Goal: Information Seeking & Learning: Learn about a topic

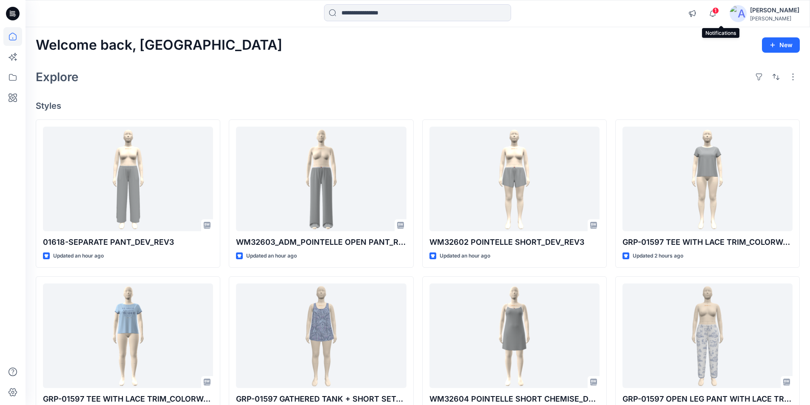
click at [719, 10] on span "1" at bounding box center [716, 10] width 7 height 7
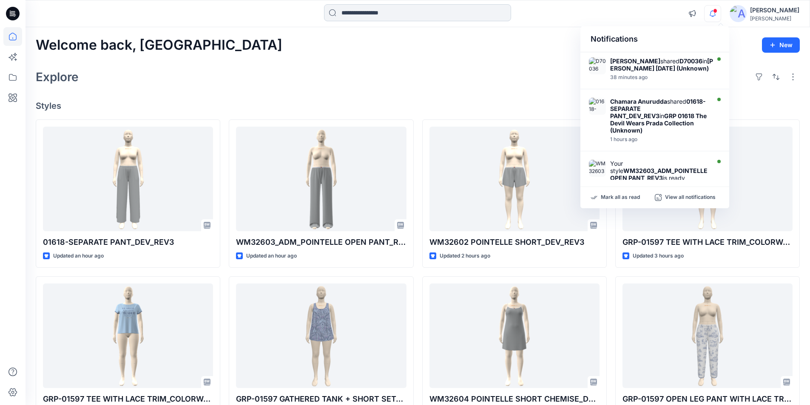
click at [374, 16] on input at bounding box center [417, 12] width 187 height 17
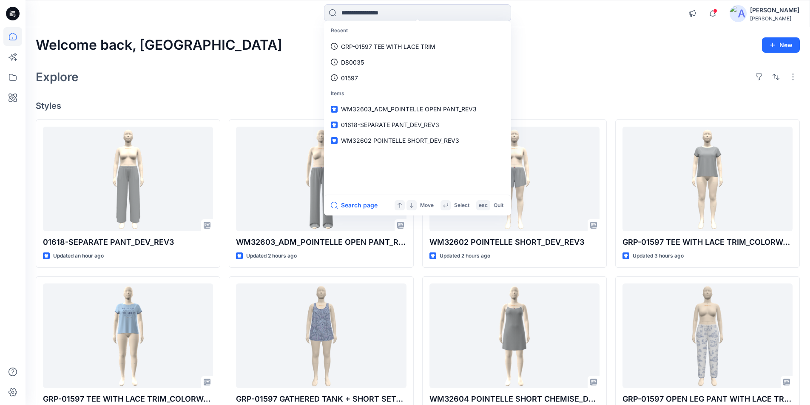
click at [223, 82] on div "Explore" at bounding box center [418, 77] width 765 height 20
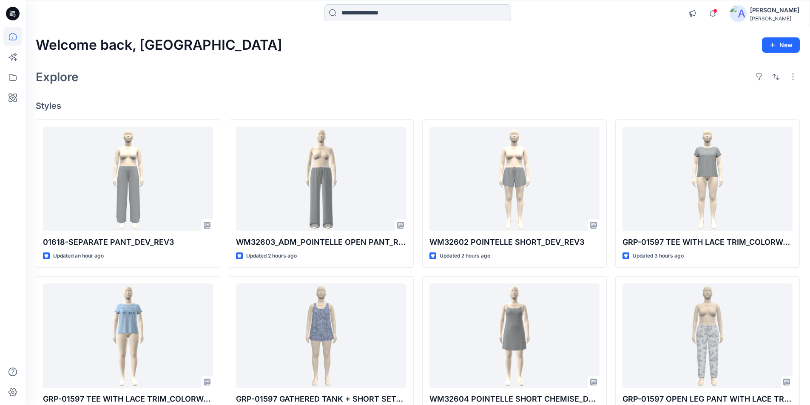
click at [356, 9] on input at bounding box center [417, 12] width 187 height 17
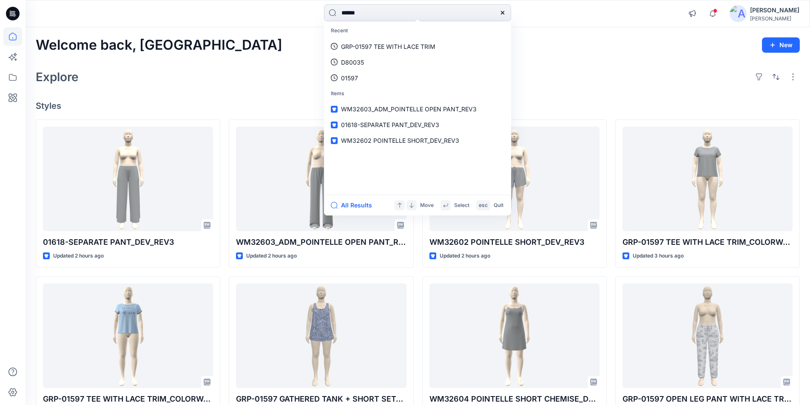
type input "******"
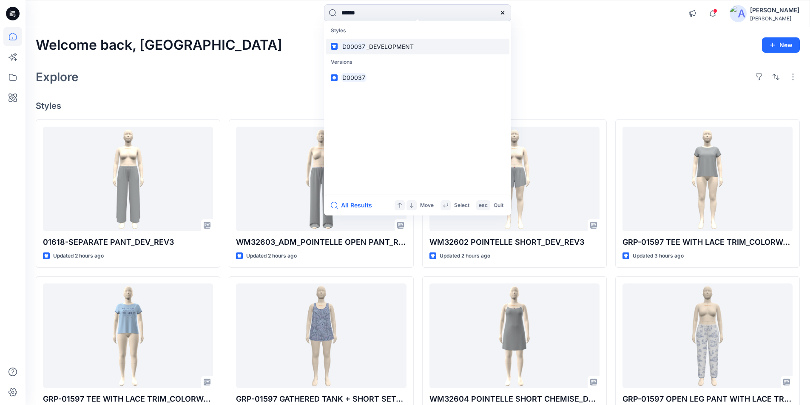
click at [378, 47] on span "_DEVELOPMENT" at bounding box center [390, 46] width 47 height 7
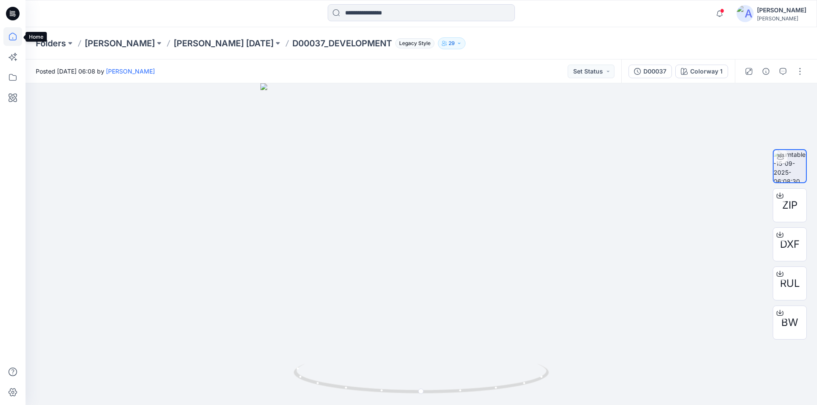
click at [11, 36] on icon at bounding box center [12, 36] width 19 height 19
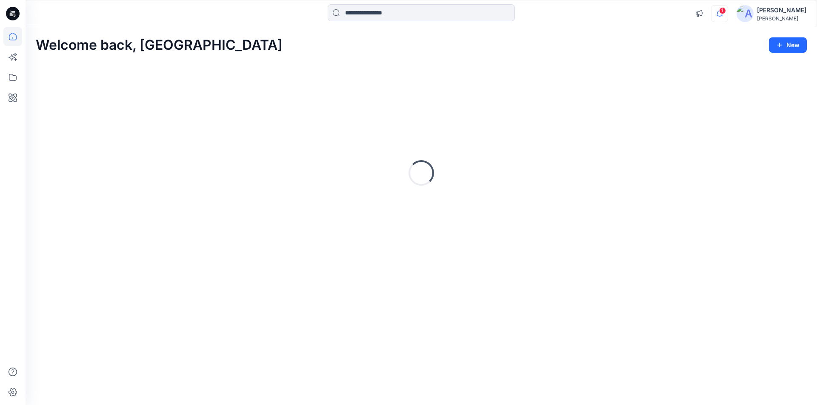
click at [721, 16] on icon "button" at bounding box center [719, 16] width 3 height 1
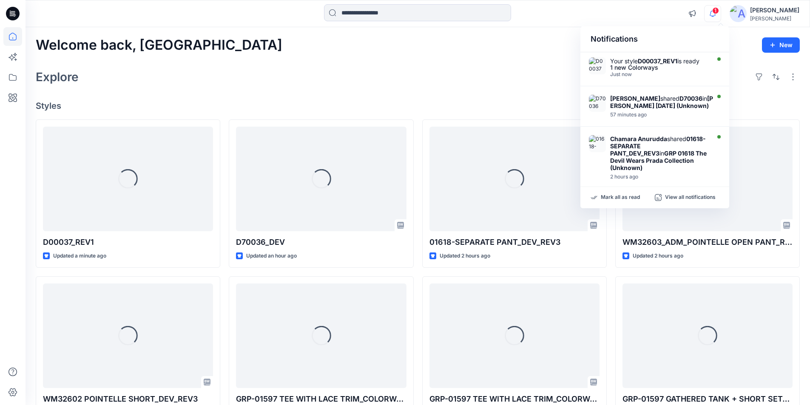
click at [554, 17] on div at bounding box center [418, 13] width 392 height 19
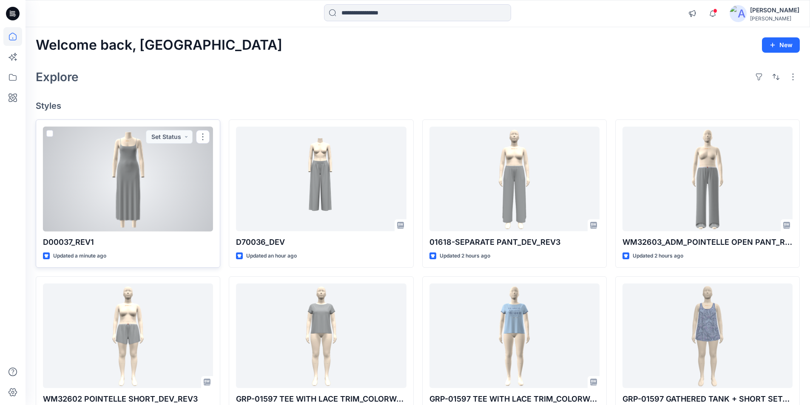
click at [120, 165] on div at bounding box center [128, 179] width 170 height 105
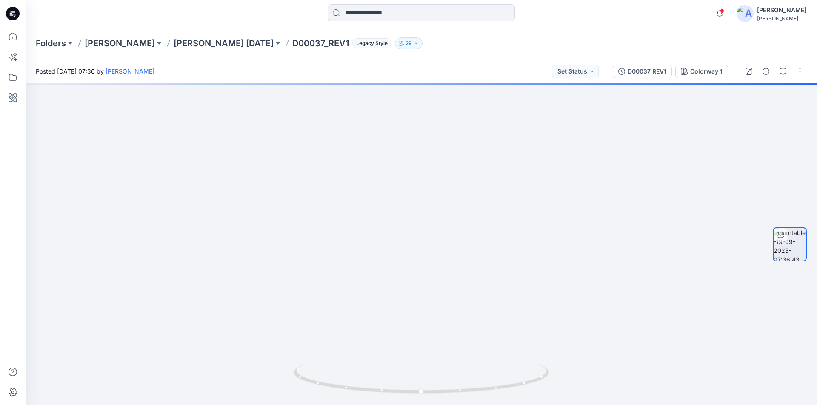
drag, startPoint x: 423, startPoint y: 188, endPoint x: 425, endPoint y: 422, distance: 234.4
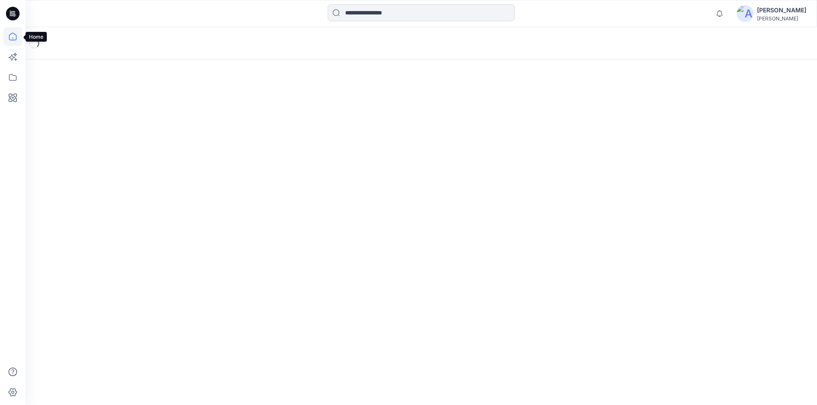
click at [11, 39] on icon at bounding box center [12, 36] width 19 height 19
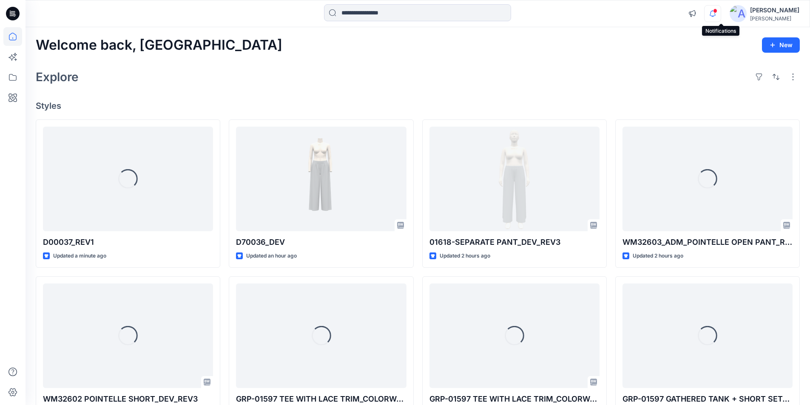
click at [718, 12] on icon "button" at bounding box center [713, 13] width 16 height 17
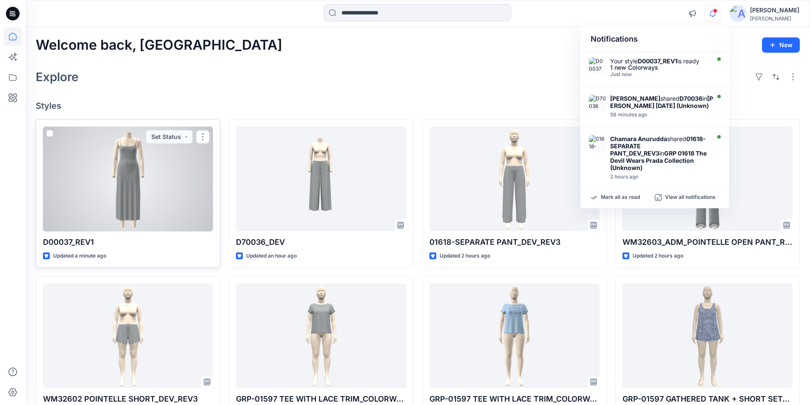
click at [171, 203] on div at bounding box center [128, 179] width 170 height 105
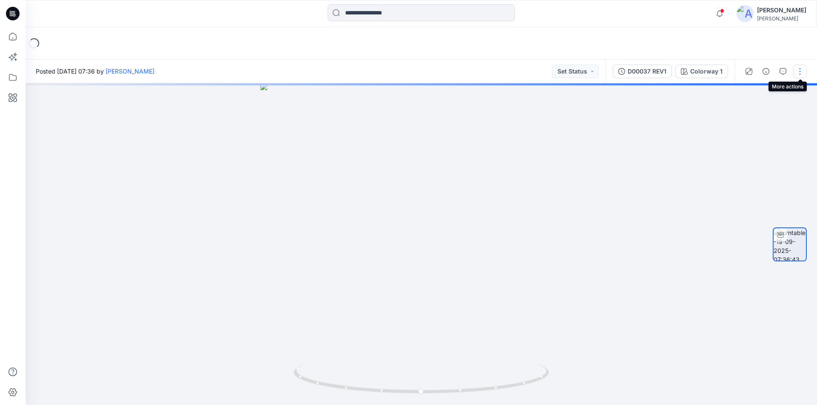
click at [801, 70] on button "button" at bounding box center [800, 72] width 14 height 14
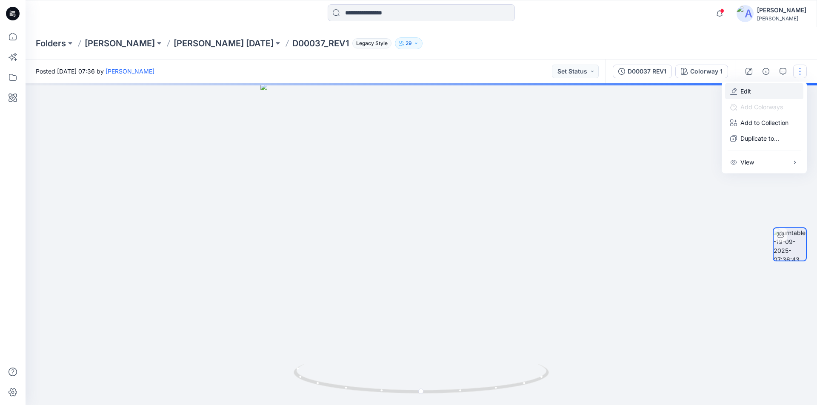
click at [757, 88] on button "Edit" at bounding box center [764, 91] width 78 height 16
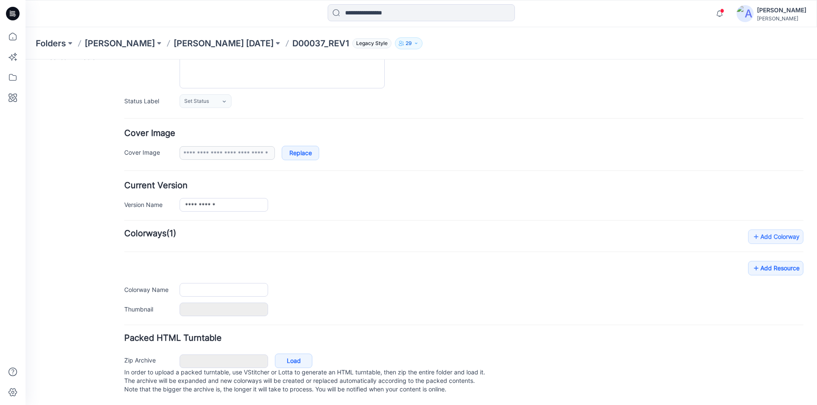
type input "**********"
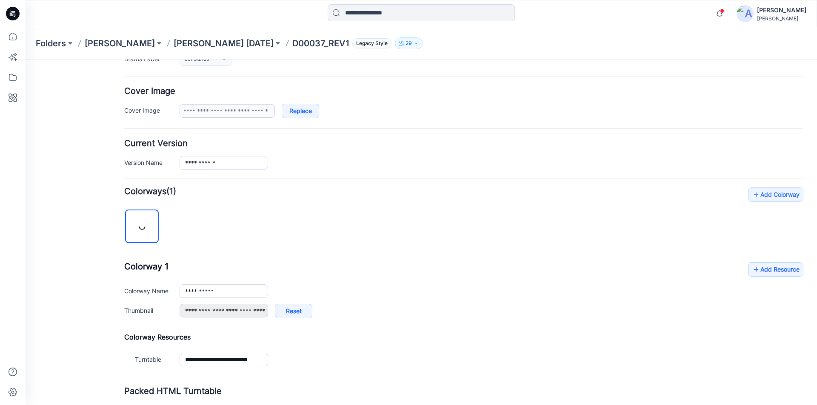
scroll to position [189, 0]
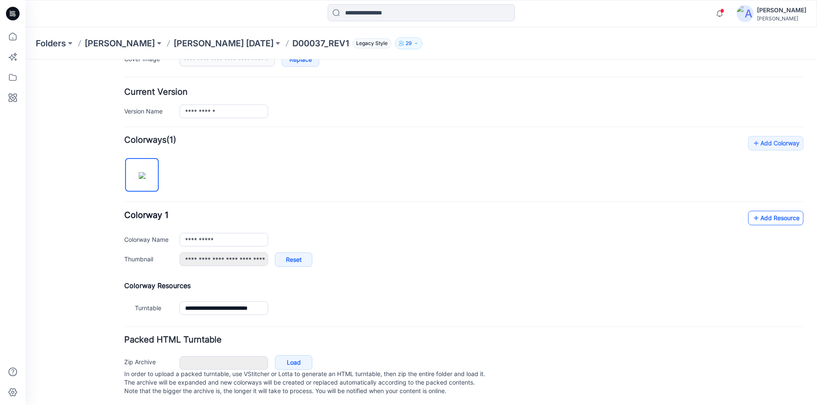
click at [757, 220] on link "Add Resource" at bounding box center [775, 218] width 55 height 14
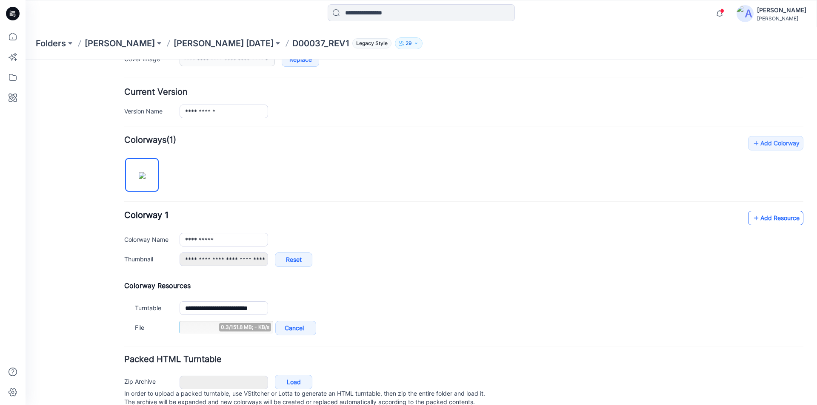
click at [752, 214] on icon at bounding box center [756, 218] width 9 height 14
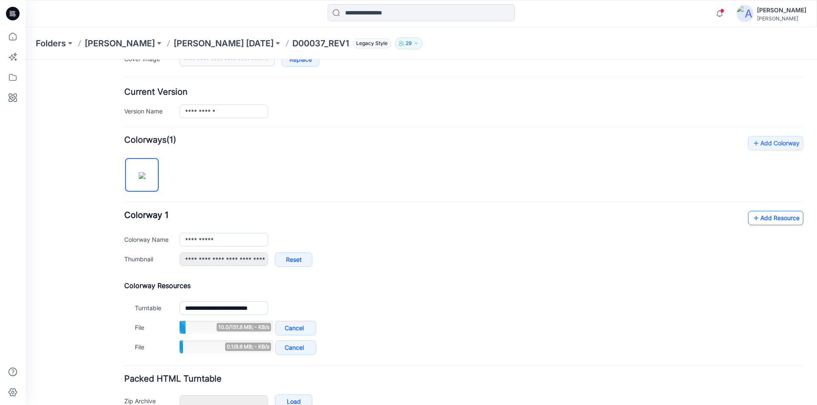
click at [764, 220] on link "Add Resource" at bounding box center [775, 218] width 55 height 14
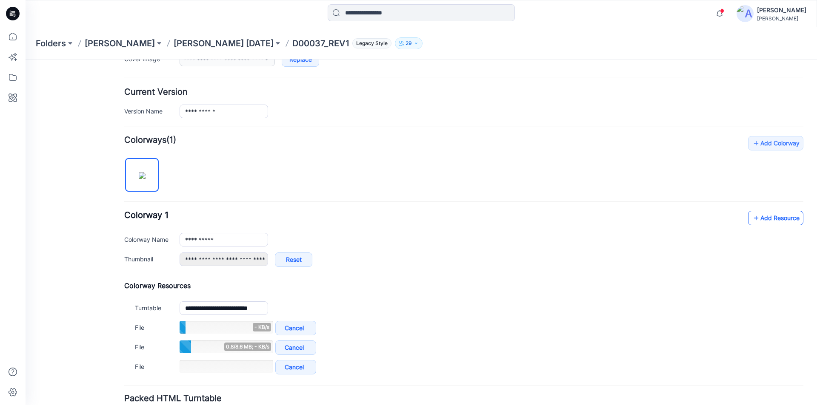
click at [771, 219] on link "Add Resource" at bounding box center [775, 218] width 55 height 14
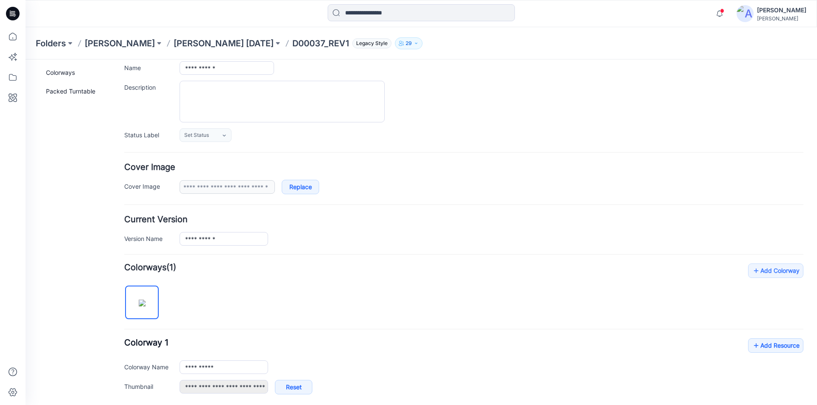
scroll to position [0, 0]
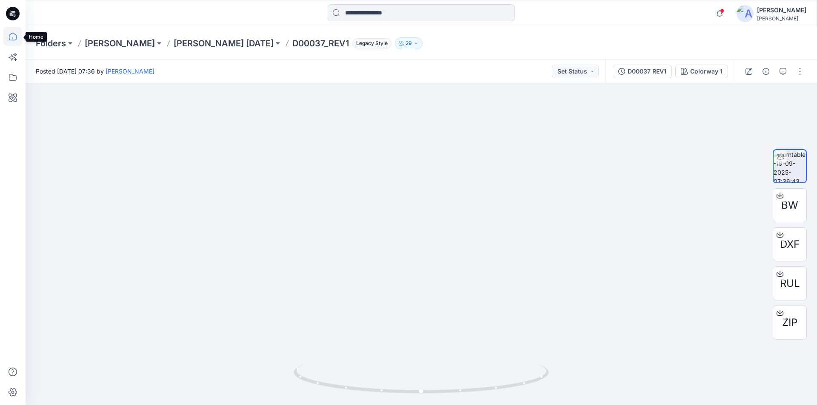
click at [9, 37] on icon at bounding box center [13, 37] width 8 height 8
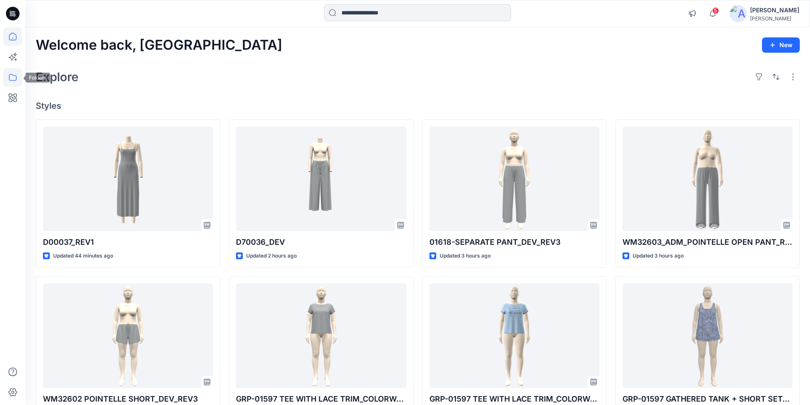
click at [13, 71] on icon at bounding box center [12, 77] width 19 height 19
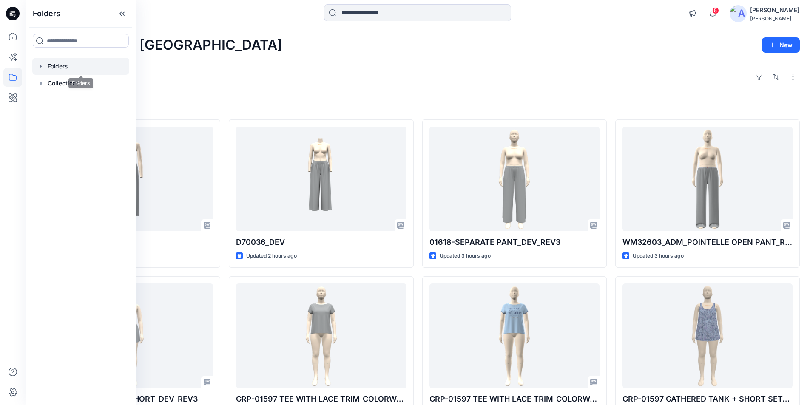
click at [71, 69] on div at bounding box center [80, 66] width 97 height 17
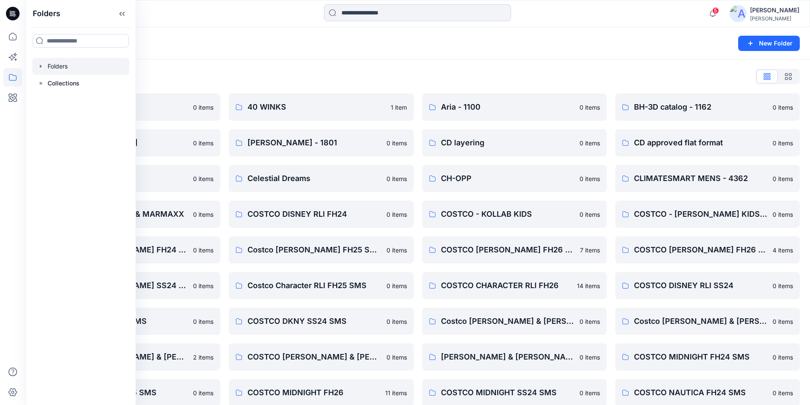
click at [347, 10] on input at bounding box center [417, 12] width 187 height 17
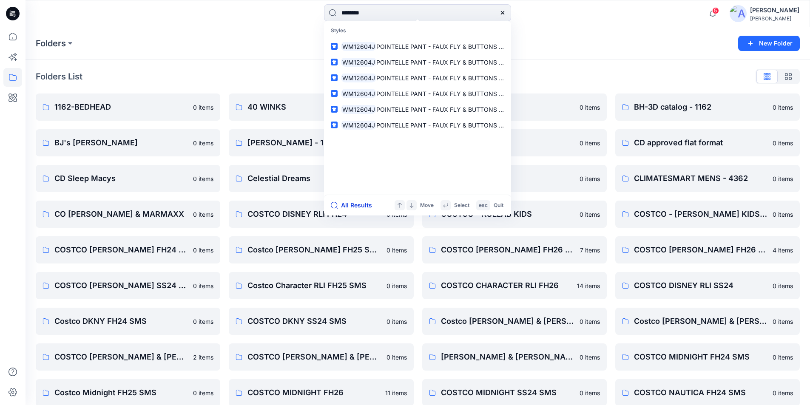
type input "********"
click at [352, 204] on button "All Results" at bounding box center [354, 205] width 47 height 10
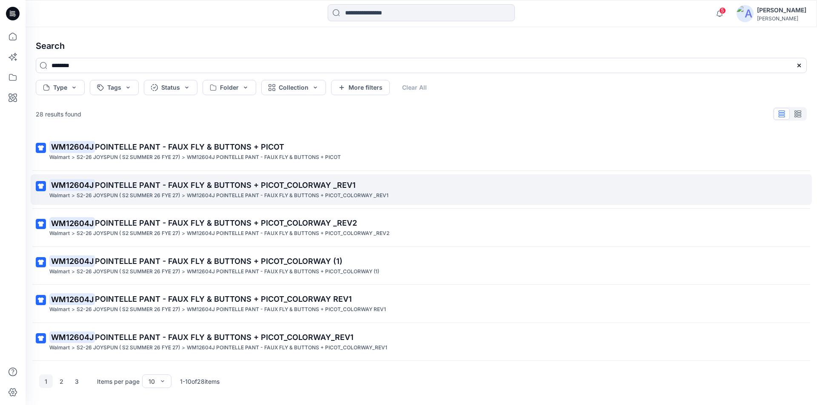
click at [137, 186] on span "POINTELLE PANT - FAUX FLY & BUTTONS + PICOT_COLORWAY _REV1" at bounding box center [225, 185] width 261 height 9
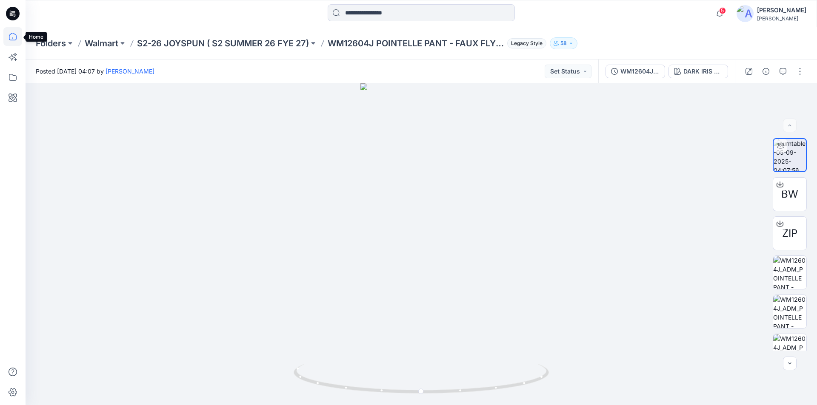
click at [18, 41] on icon at bounding box center [12, 36] width 19 height 19
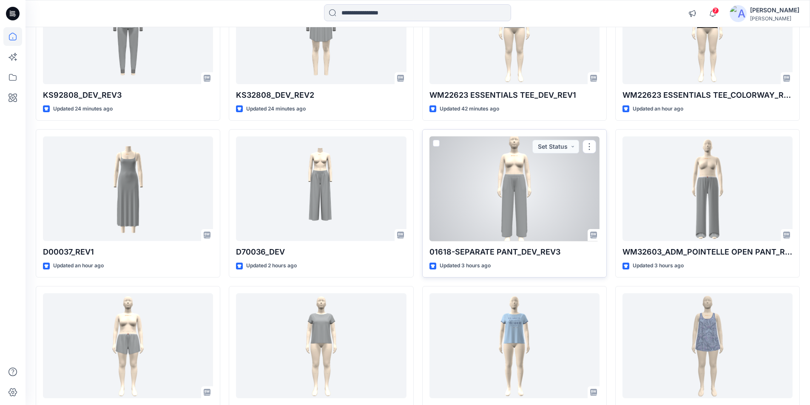
scroll to position [217, 0]
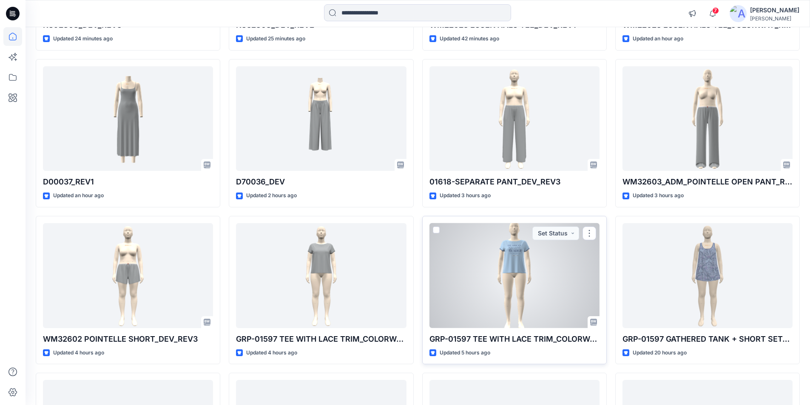
click at [472, 279] on div at bounding box center [515, 275] width 170 height 105
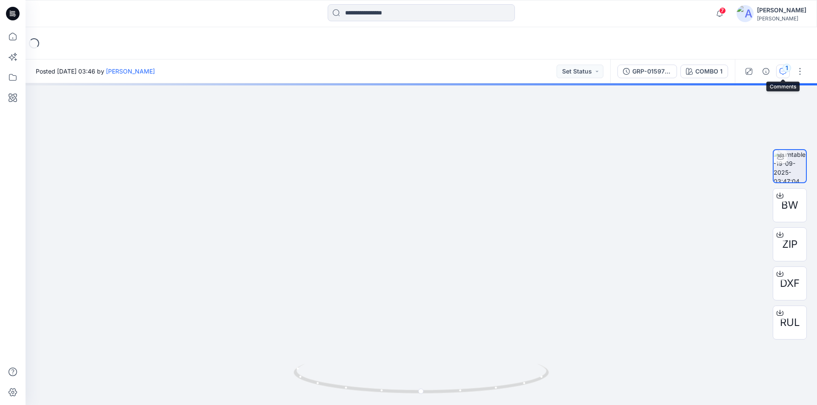
click at [789, 72] on button "1" at bounding box center [783, 72] width 14 height 14
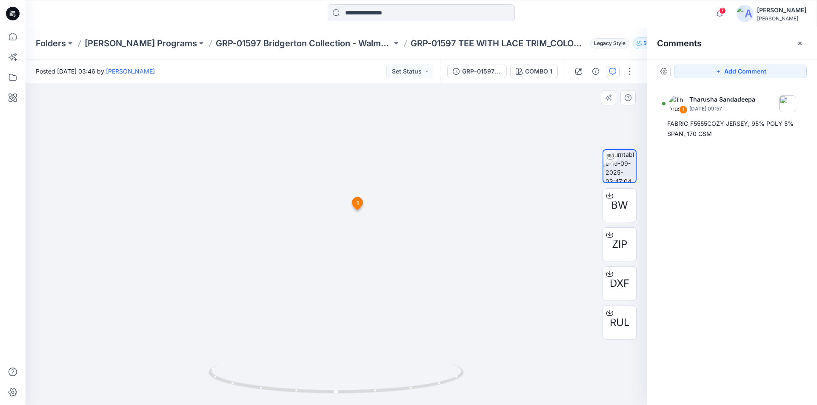
click at [483, 199] on div at bounding box center [336, 244] width 621 height 322
click at [802, 42] on icon "button" at bounding box center [799, 43] width 7 height 7
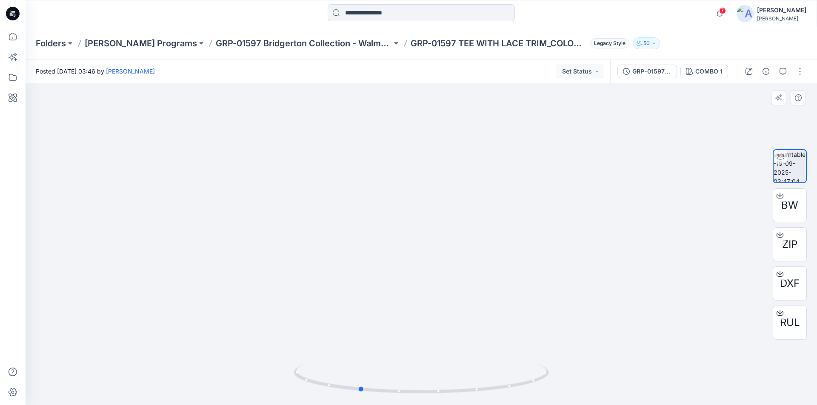
drag, startPoint x: 421, startPoint y: 394, endPoint x: 504, endPoint y: 189, distance: 220.8
click at [613, 360] on div at bounding box center [421, 244] width 791 height 322
click at [17, 35] on icon at bounding box center [12, 36] width 19 height 19
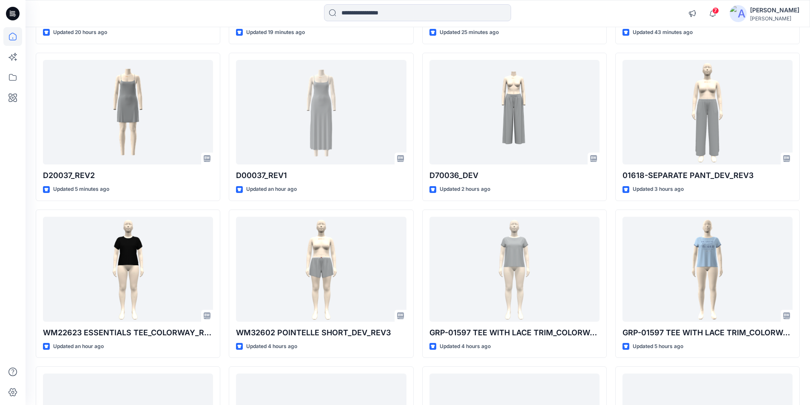
scroll to position [298, 0]
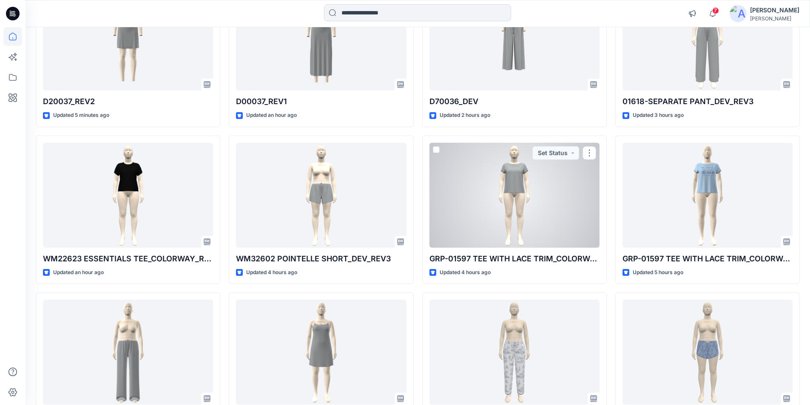
click at [546, 203] on div at bounding box center [515, 195] width 170 height 105
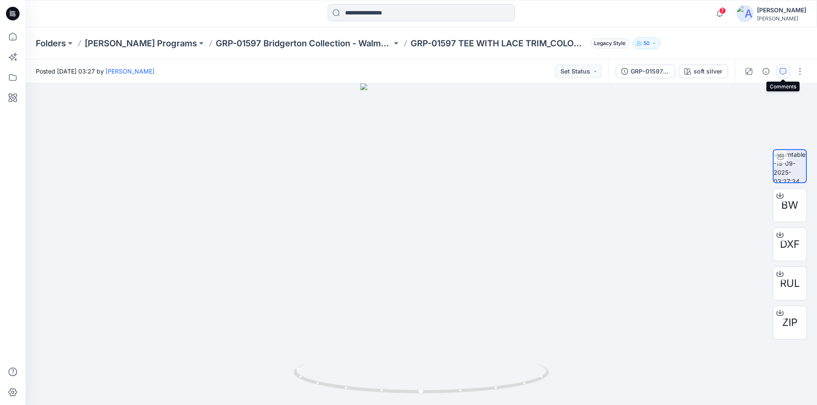
click at [785, 68] on icon "button" at bounding box center [782, 71] width 7 height 7
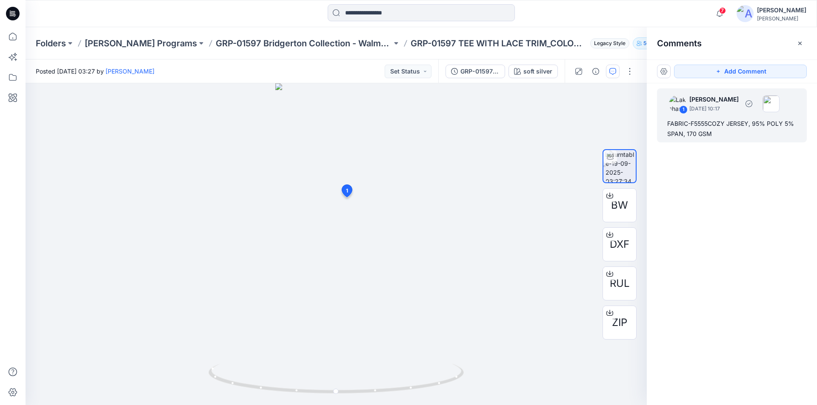
click at [759, 124] on div "FABRIC-F5555COZY JERSEY, 95% POLY 5% SPAN, 170 GSM" at bounding box center [731, 129] width 129 height 20
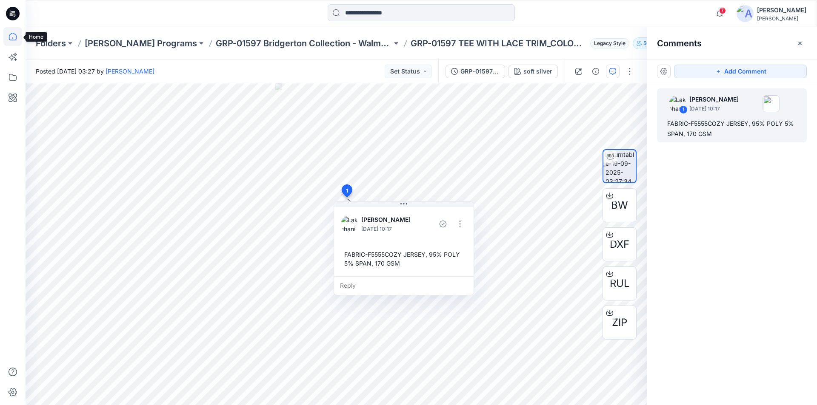
click at [10, 38] on icon at bounding box center [12, 36] width 19 height 19
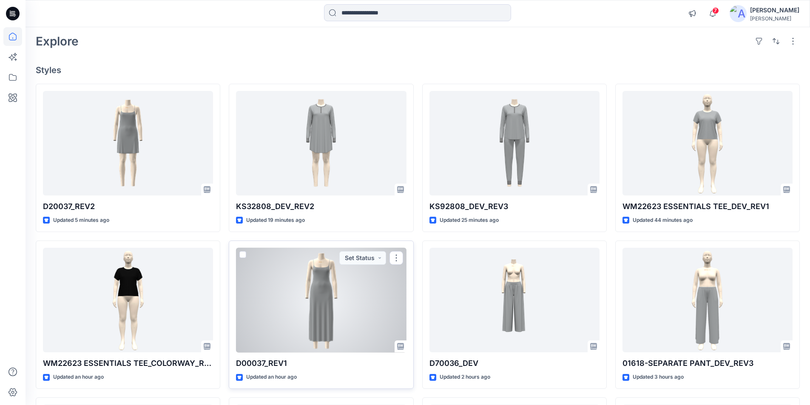
scroll to position [85, 0]
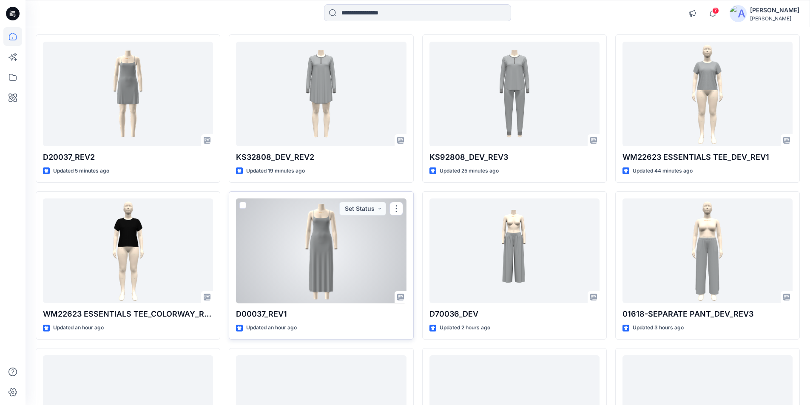
click at [332, 269] on div at bounding box center [321, 251] width 170 height 105
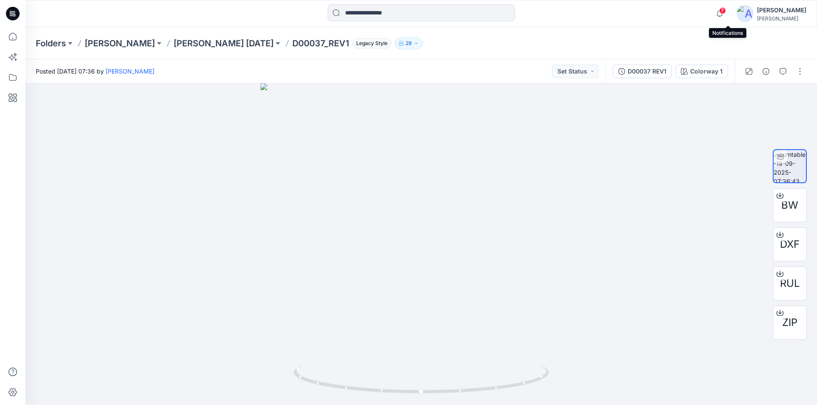
click at [726, 10] on span "7" at bounding box center [722, 10] width 7 height 7
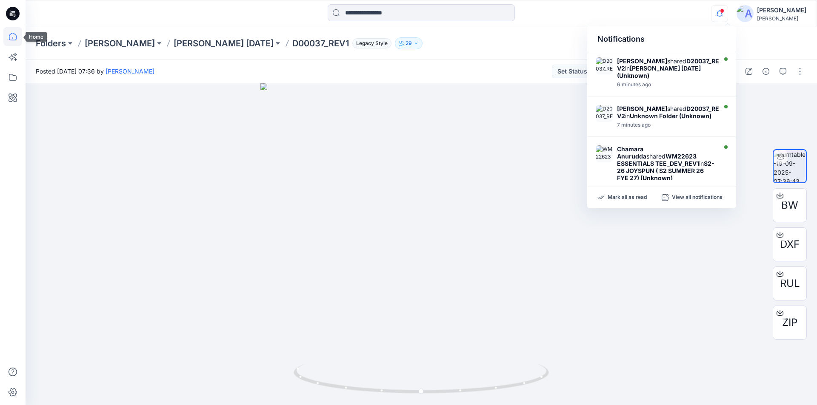
click at [5, 35] on icon at bounding box center [12, 36] width 19 height 19
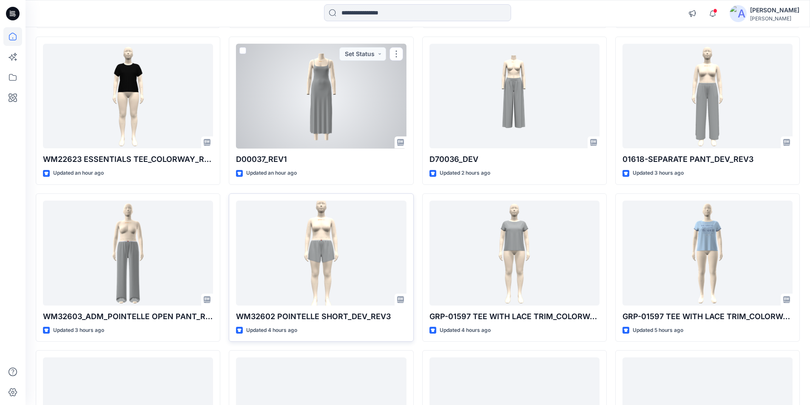
scroll to position [255, 0]
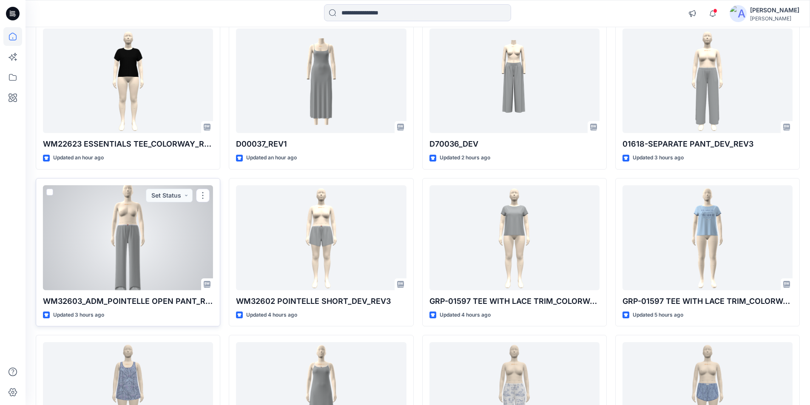
click at [144, 248] on div at bounding box center [128, 237] width 170 height 105
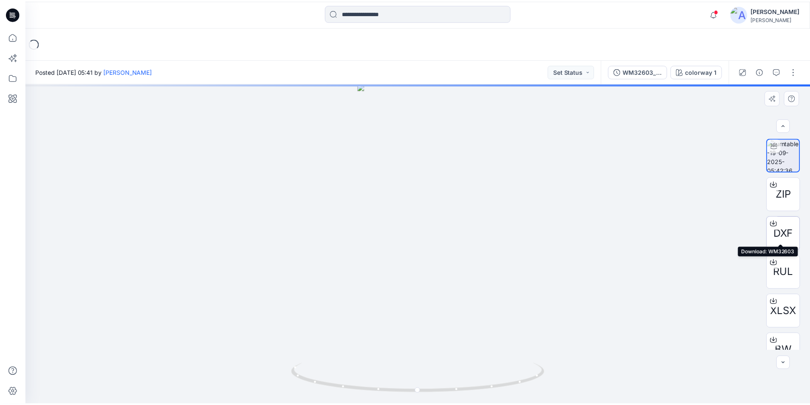
scroll to position [17, 0]
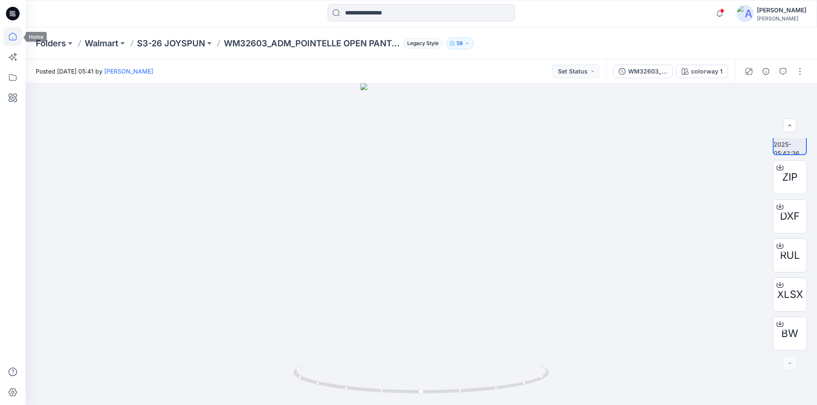
click at [13, 37] on icon at bounding box center [12, 36] width 19 height 19
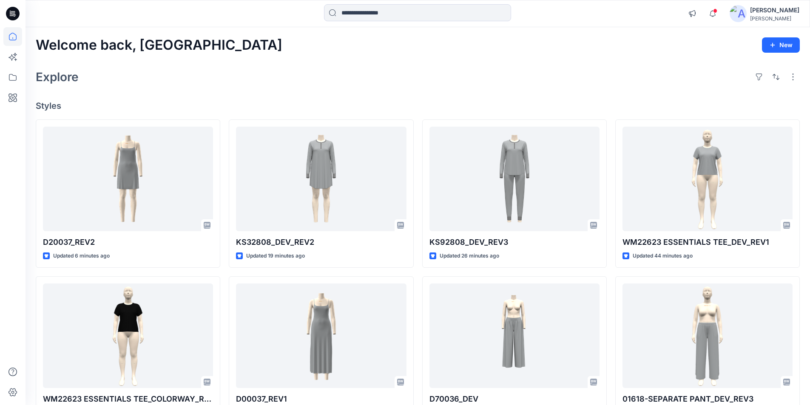
click at [193, 69] on div "Explore" at bounding box center [418, 77] width 765 height 20
drag, startPoint x: 140, startPoint y: 40, endPoint x: 201, endPoint y: 42, distance: 61.3
click at [201, 42] on div "Welcome back, Lakshani New" at bounding box center [418, 45] width 765 height 16
click at [265, 86] on div "Explore" at bounding box center [418, 77] width 765 height 20
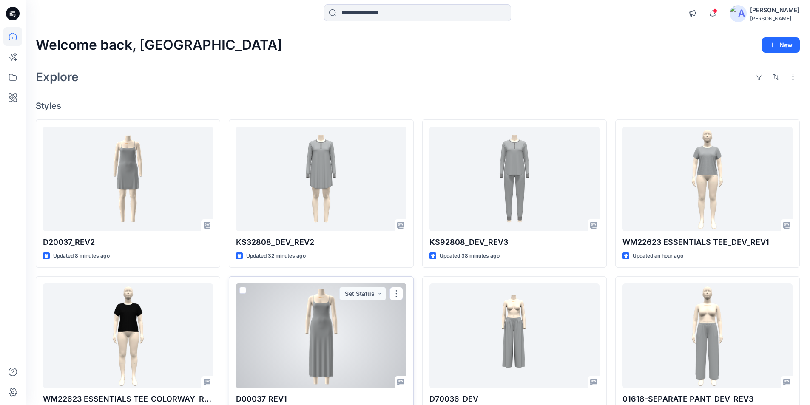
click at [337, 334] on div at bounding box center [321, 336] width 170 height 105
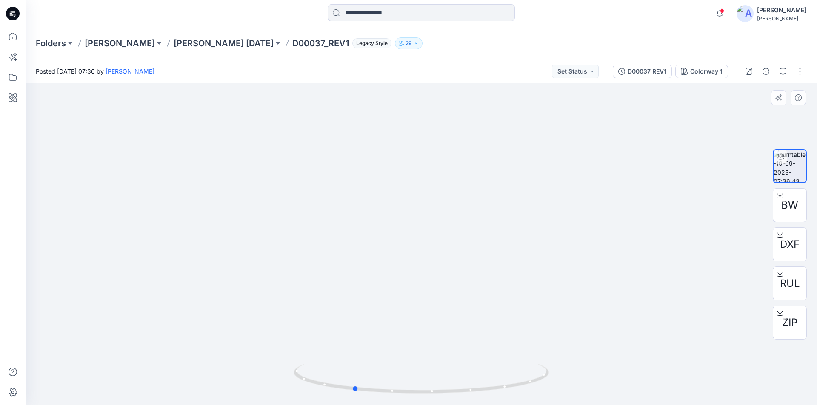
drag, startPoint x: 420, startPoint y: 391, endPoint x: 607, endPoint y: 391, distance: 187.2
click at [607, 391] on div at bounding box center [421, 244] width 791 height 322
drag, startPoint x: 358, startPoint y: 393, endPoint x: 451, endPoint y: 392, distance: 93.2
click at [451, 392] on icon at bounding box center [422, 380] width 257 height 32
click at [4, 34] on icon at bounding box center [12, 36] width 19 height 19
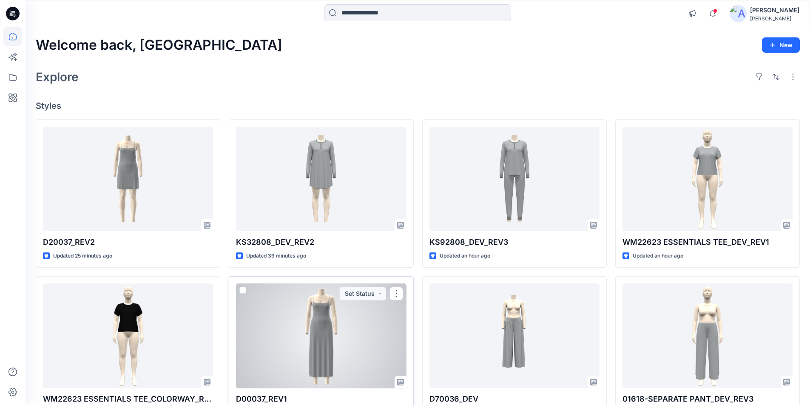
click at [311, 338] on div at bounding box center [321, 336] width 170 height 105
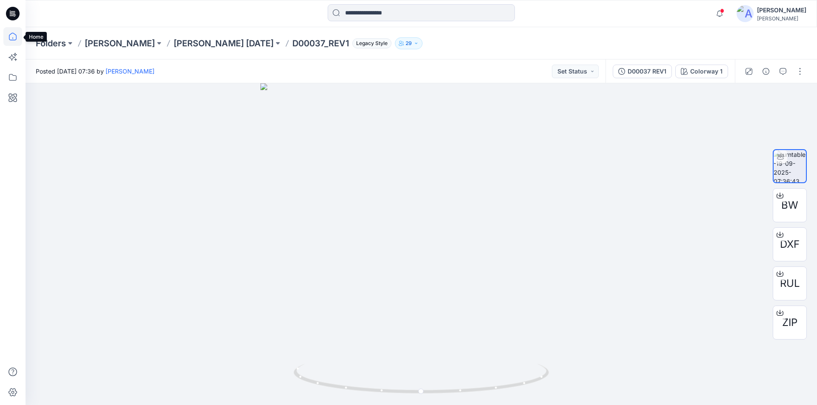
click at [12, 40] on icon at bounding box center [13, 37] width 8 height 8
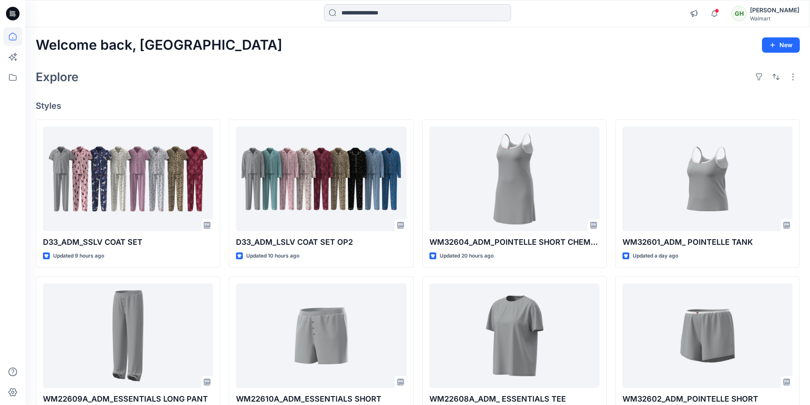
click at [374, 15] on input at bounding box center [417, 12] width 187 height 17
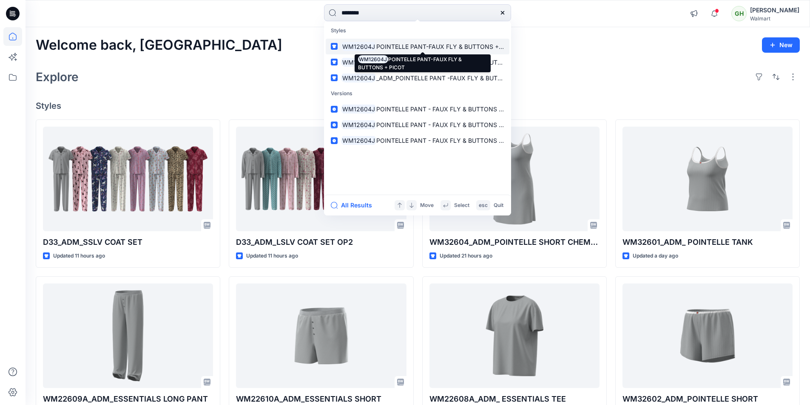
type input "********"
click at [390, 46] on span "POINTELLE PANT-FAUX FLY & BUTTONS + PICOT" at bounding box center [448, 46] width 143 height 7
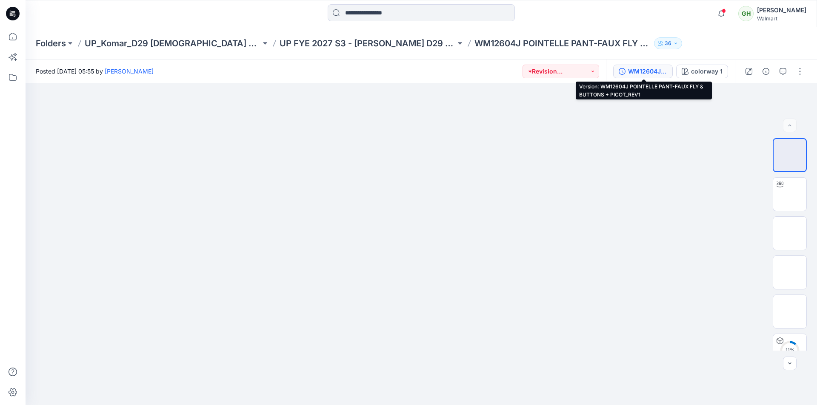
click at [648, 70] on div "WM12604J POINTELLE PANT-FAUX FLY & BUTTONS + PICOT_REV1" at bounding box center [647, 71] width 39 height 9
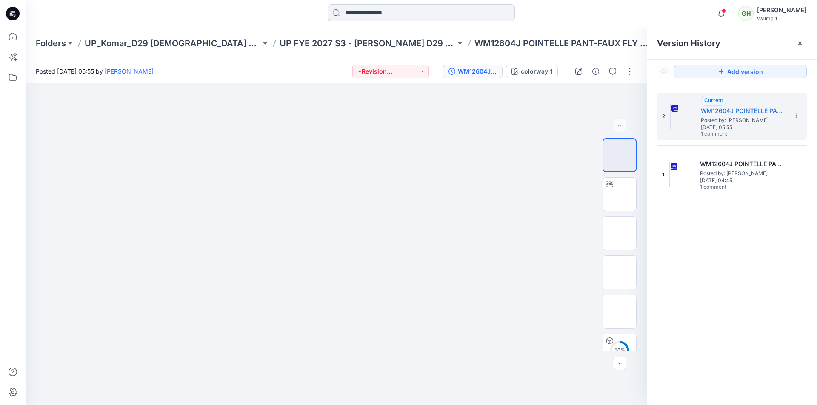
click at [371, 11] on input at bounding box center [421, 12] width 187 height 17
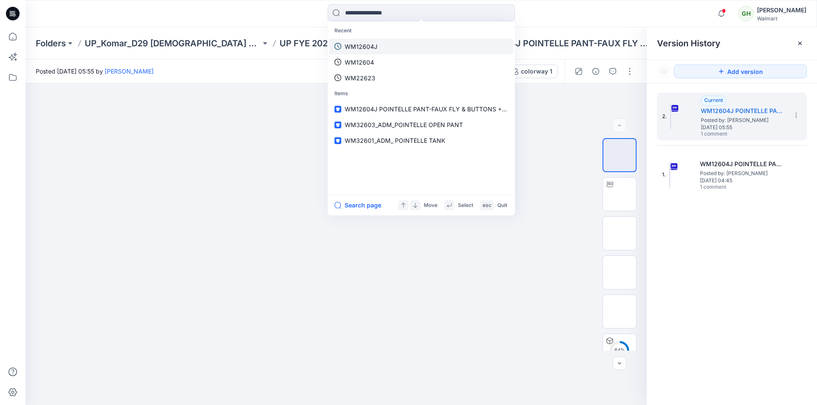
click at [373, 48] on p "WM12604J" at bounding box center [361, 46] width 33 height 9
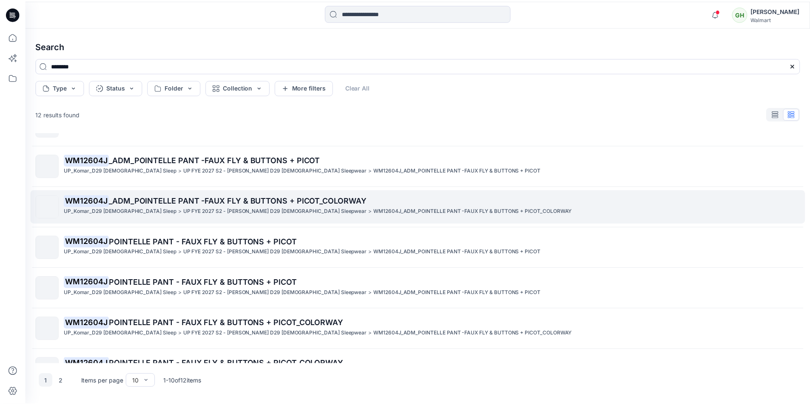
scroll to position [43, 0]
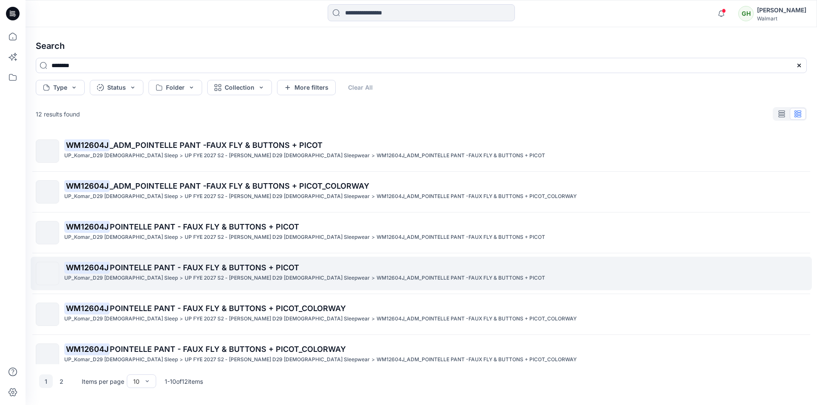
click at [185, 276] on p "UP FYE 2027 S2 - Komar D29 Ladies Sleepwear" at bounding box center [277, 278] width 185 height 9
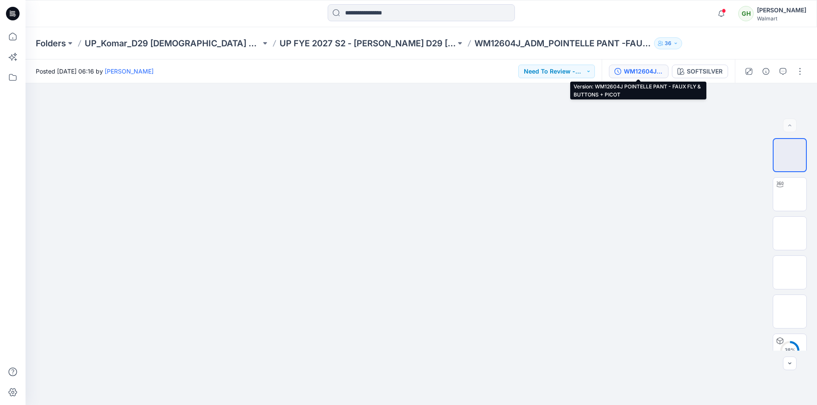
click at [632, 71] on div "WM12604J POINTELLE PANT - FAUX FLY & BUTTONS + PICOT" at bounding box center [643, 71] width 39 height 9
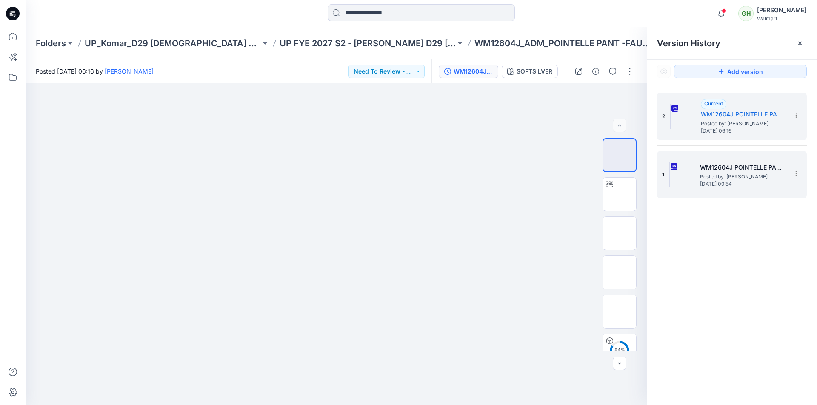
click at [747, 184] on span "Thursday, August 07, 2025 09:54" at bounding box center [742, 184] width 85 height 6
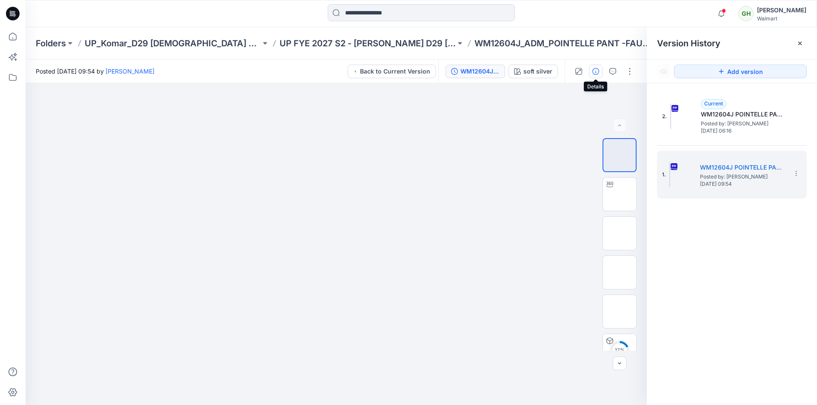
click at [596, 71] on icon "button" at bounding box center [595, 71] width 7 height 7
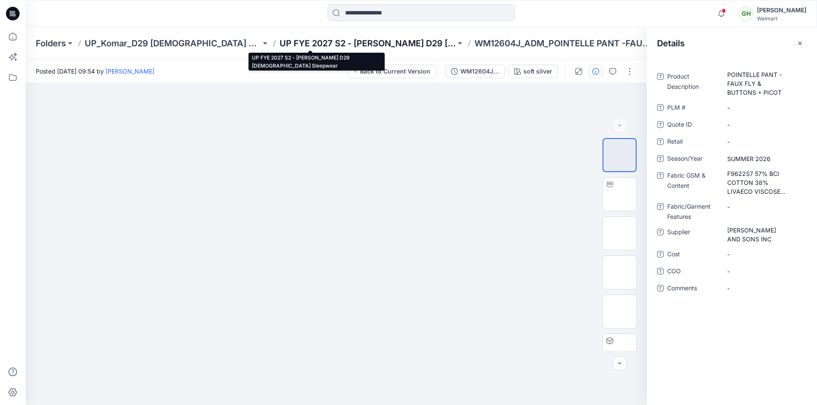
click at [280, 42] on p "UP FYE 2027 S2 - Komar D29 Ladies Sleepwear" at bounding box center [368, 43] width 176 height 12
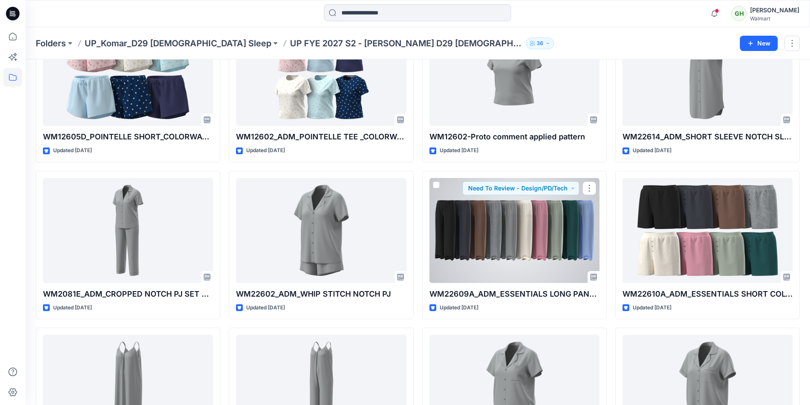
scroll to position [1481, 0]
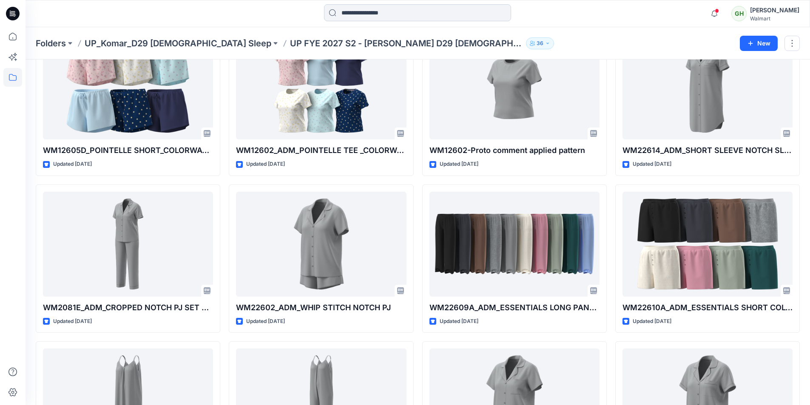
click at [362, 11] on input at bounding box center [417, 12] width 187 height 17
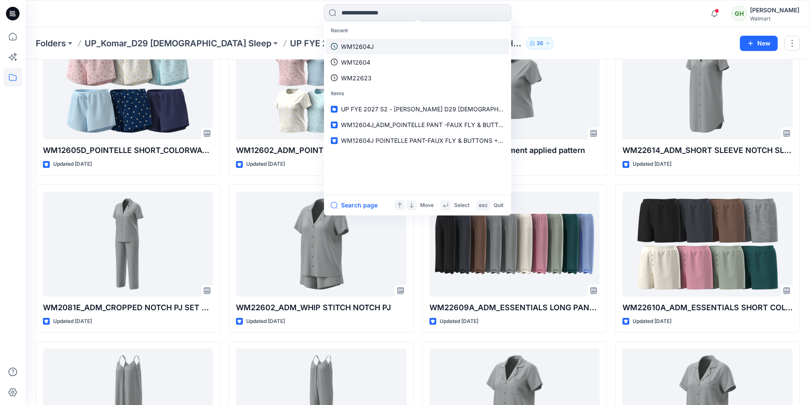
click at [385, 49] on link "WM12604J" at bounding box center [418, 47] width 184 height 16
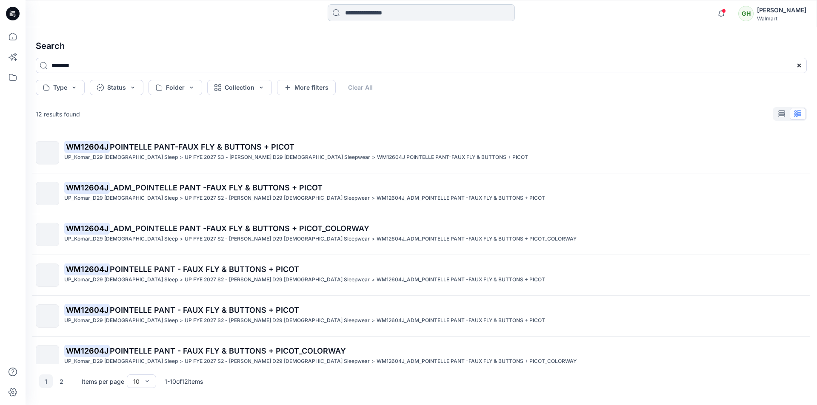
click at [378, 13] on input at bounding box center [421, 12] width 187 height 17
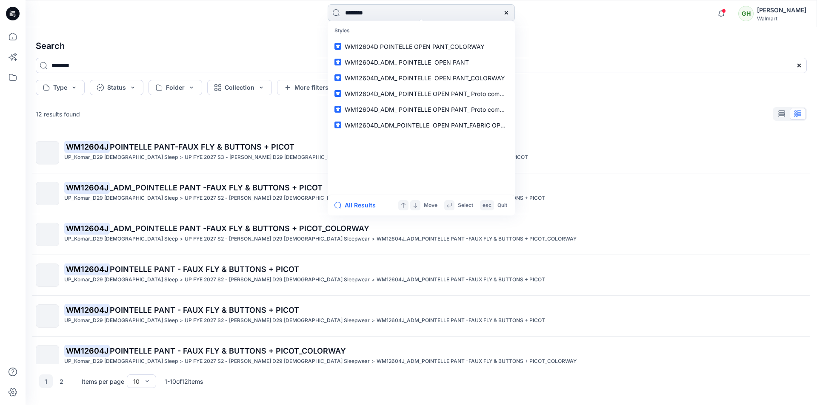
type input "********"
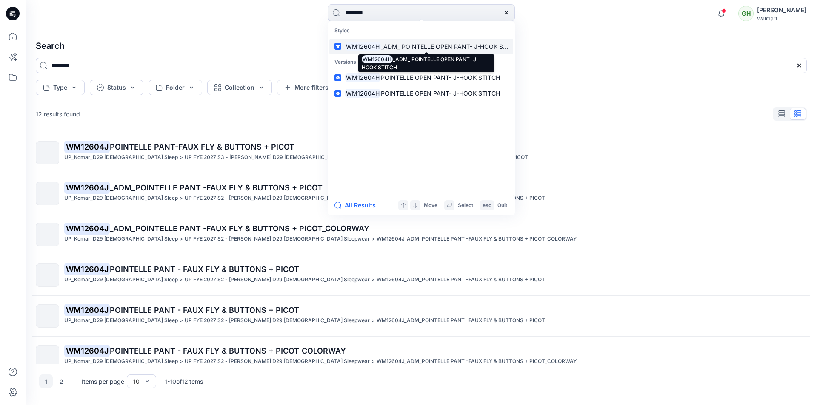
click at [433, 46] on span "_ADM_ POINTELLE OPEN PANT- J-HOOK STITCH" at bounding box center [451, 46] width 140 height 7
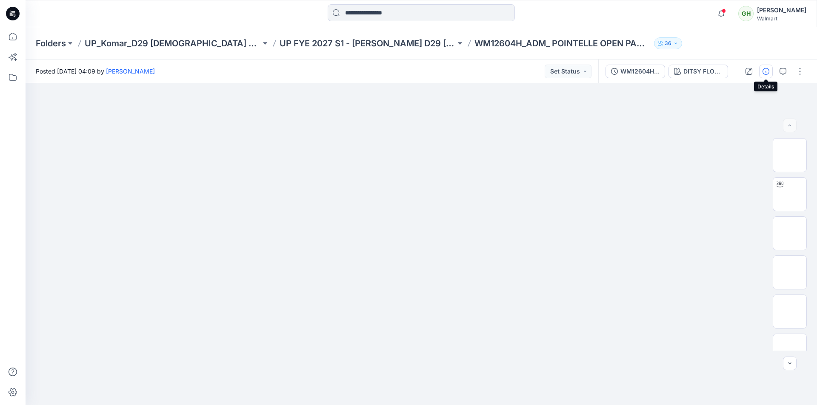
click at [765, 69] on icon "button" at bounding box center [765, 71] width 7 height 7
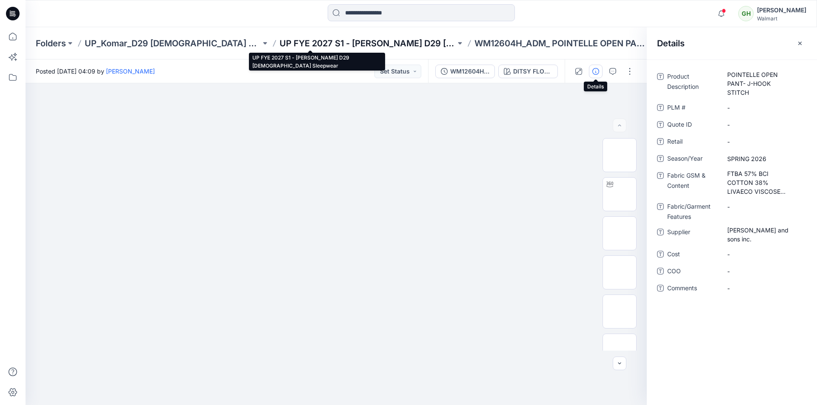
click at [301, 43] on p "UP FYE 2027 S1 - [PERSON_NAME] D29 [DEMOGRAPHIC_DATA] Sleepwear" at bounding box center [368, 43] width 176 height 12
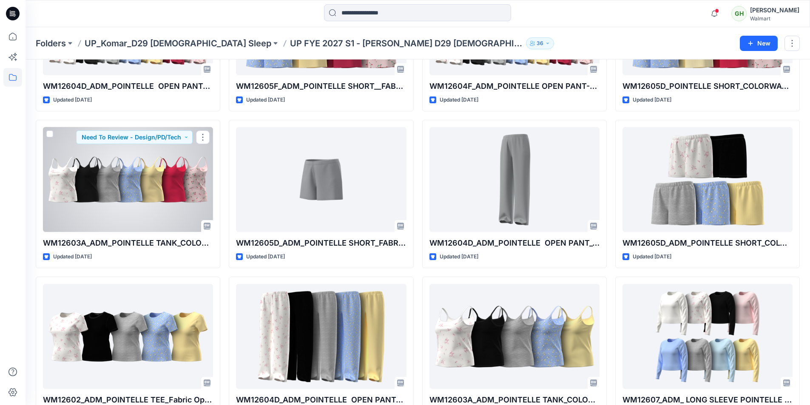
scroll to position [920, 0]
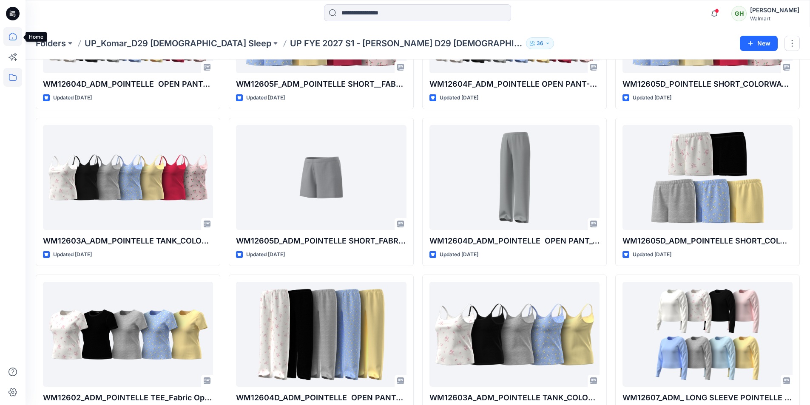
click at [11, 36] on icon at bounding box center [12, 36] width 19 height 19
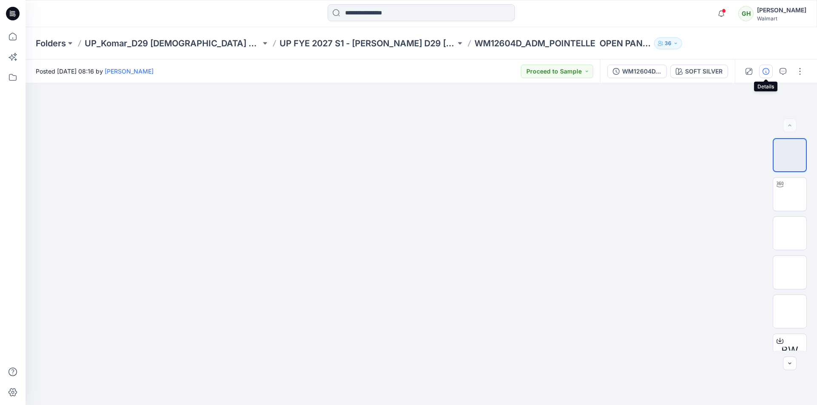
click at [765, 68] on icon "button" at bounding box center [765, 71] width 7 height 7
